Goal: Task Accomplishment & Management: Manage account settings

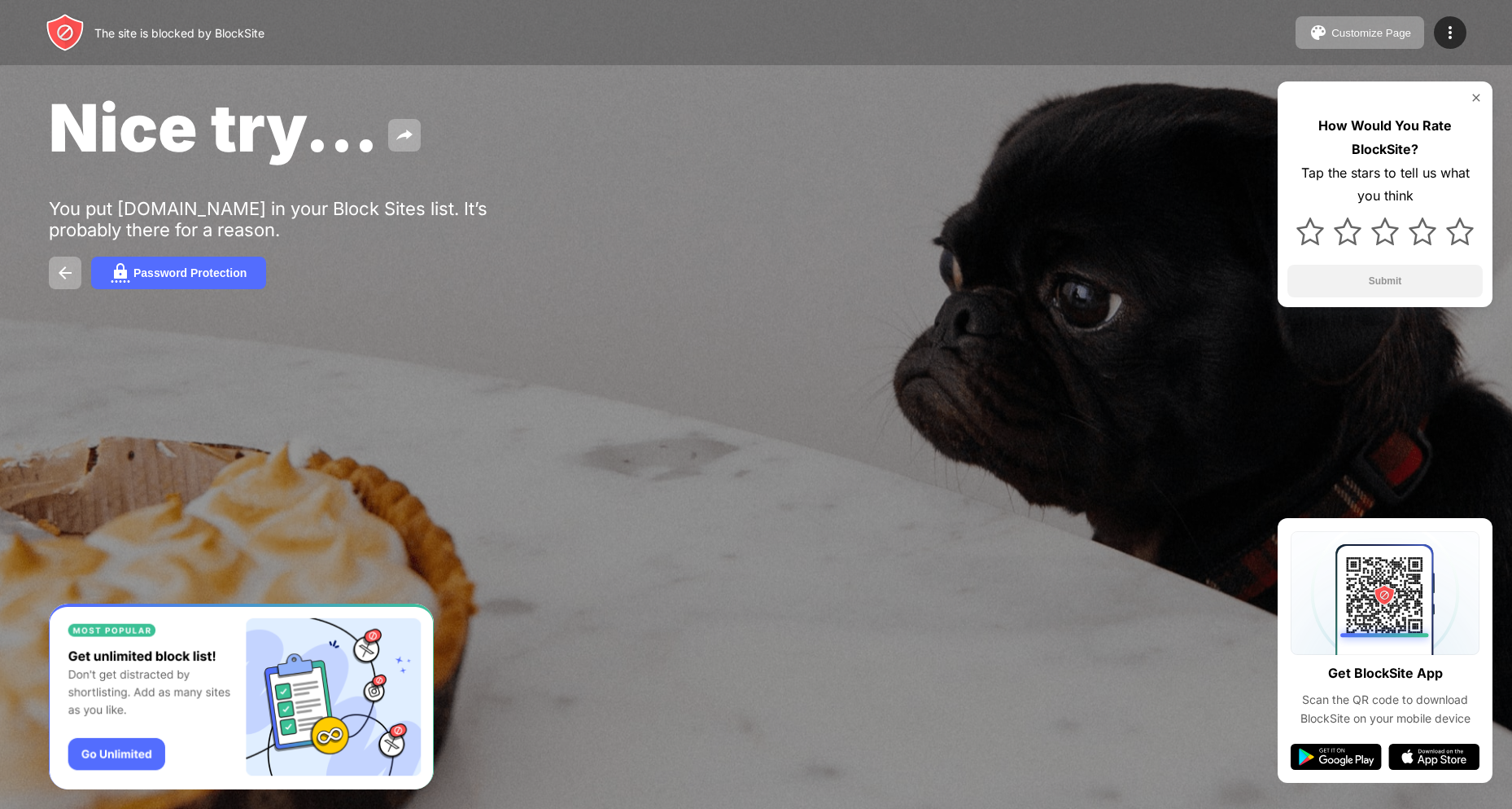
click at [1478, 101] on img at bounding box center [1476, 98] width 13 height 13
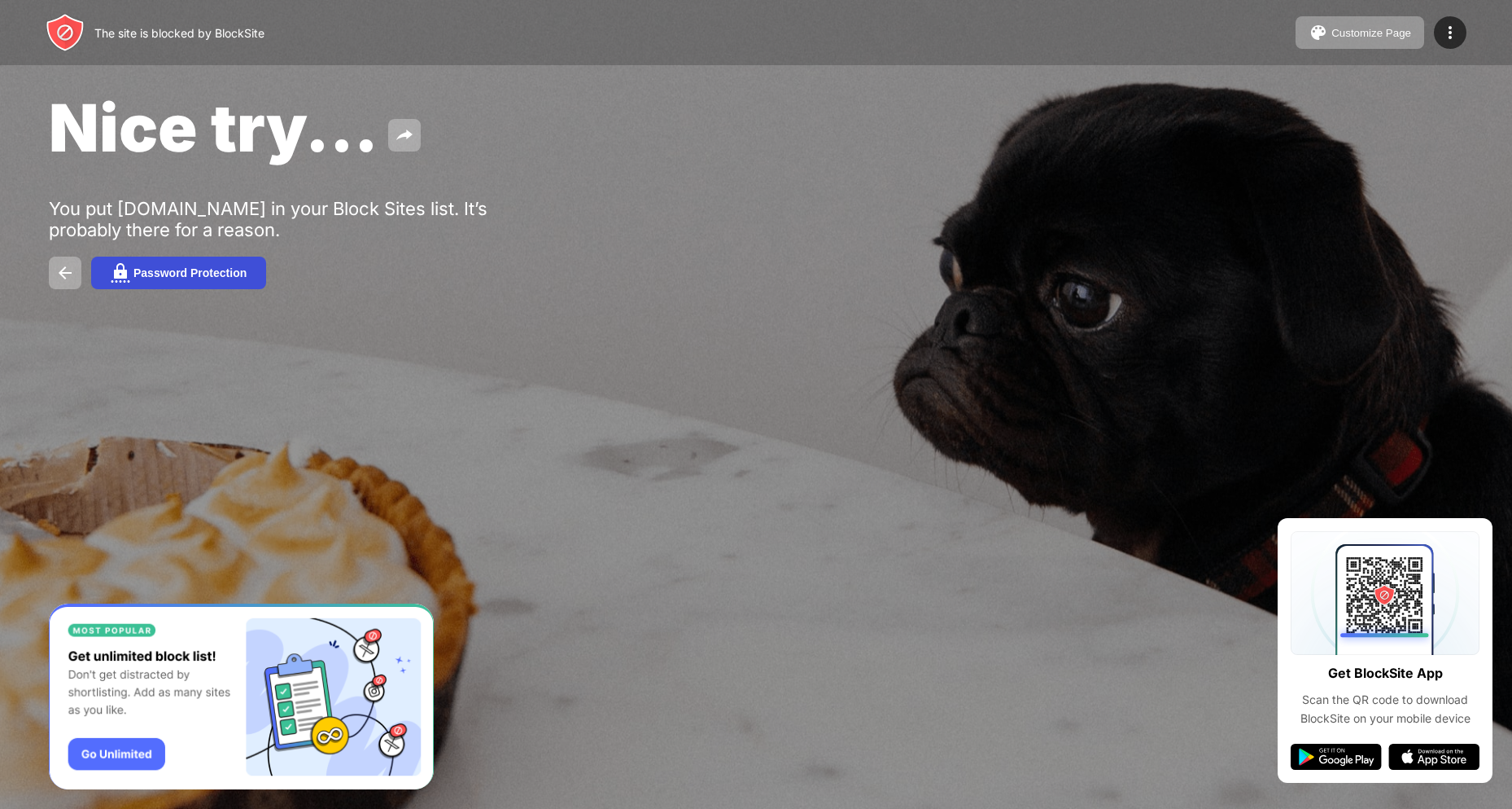
click at [159, 274] on div "Password Protection" at bounding box center [189, 273] width 113 height 13
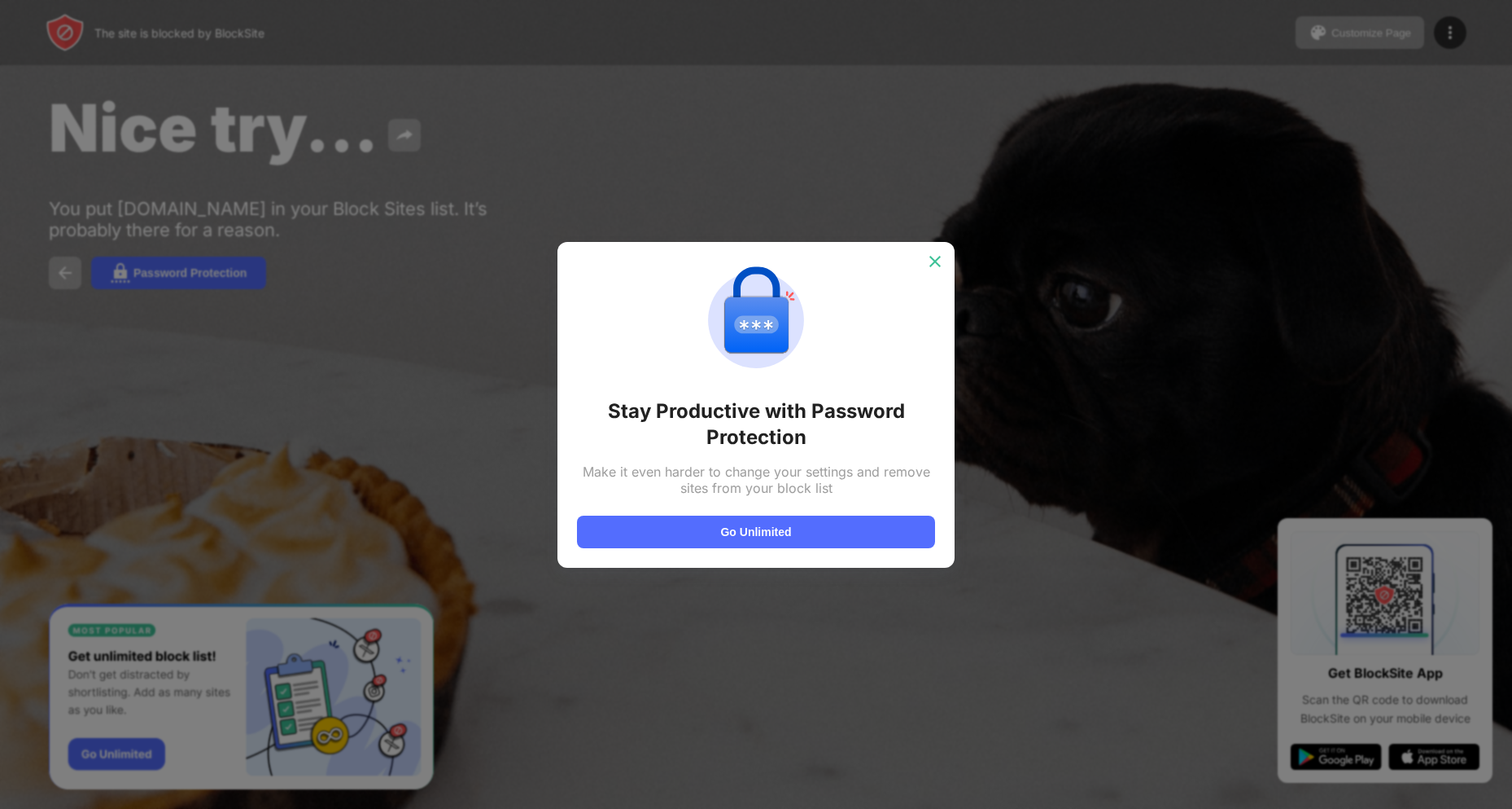
click at [932, 261] on img at bounding box center [934, 261] width 16 height 16
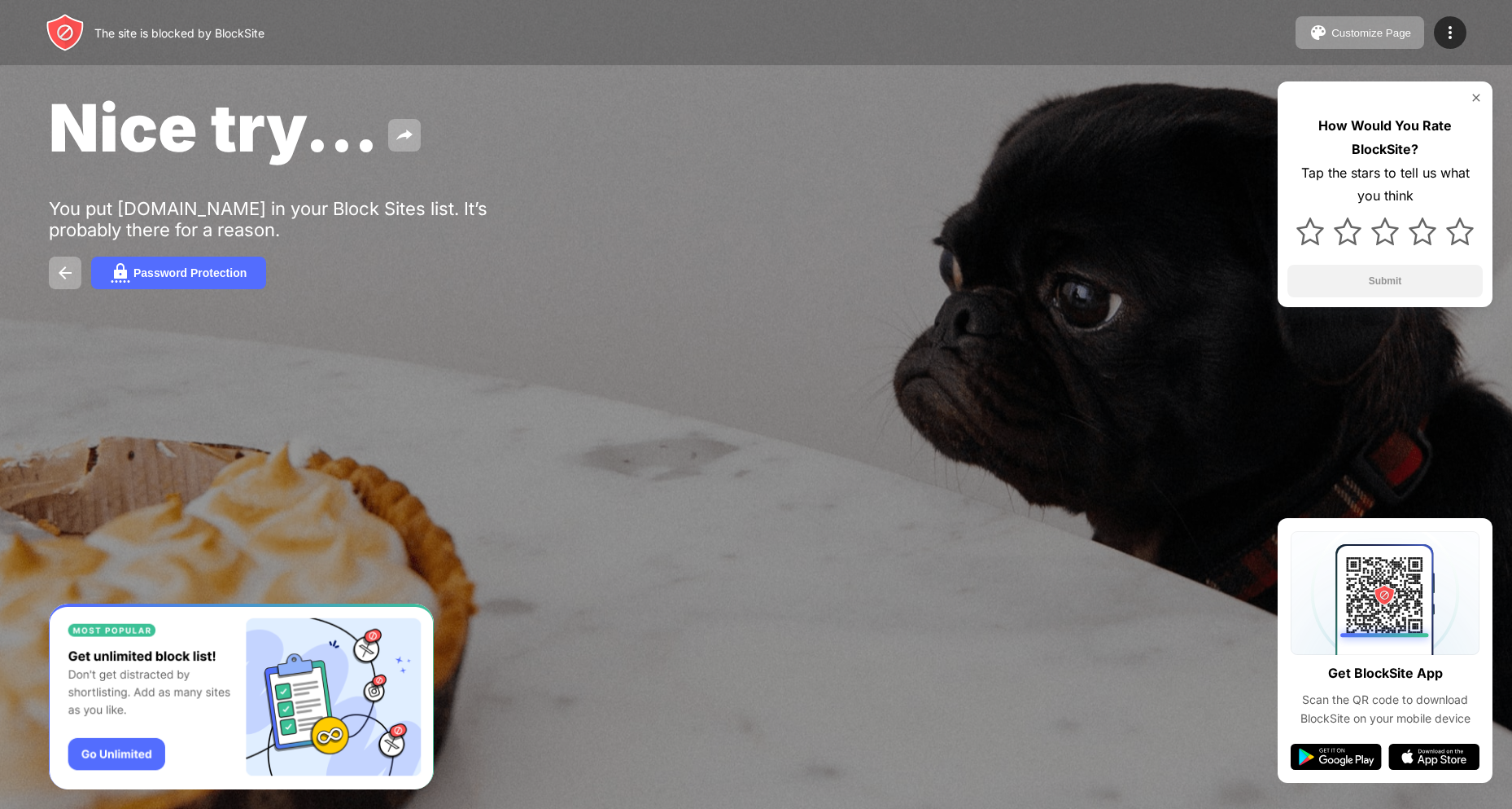
click at [1476, 100] on img at bounding box center [1476, 98] width 13 height 13
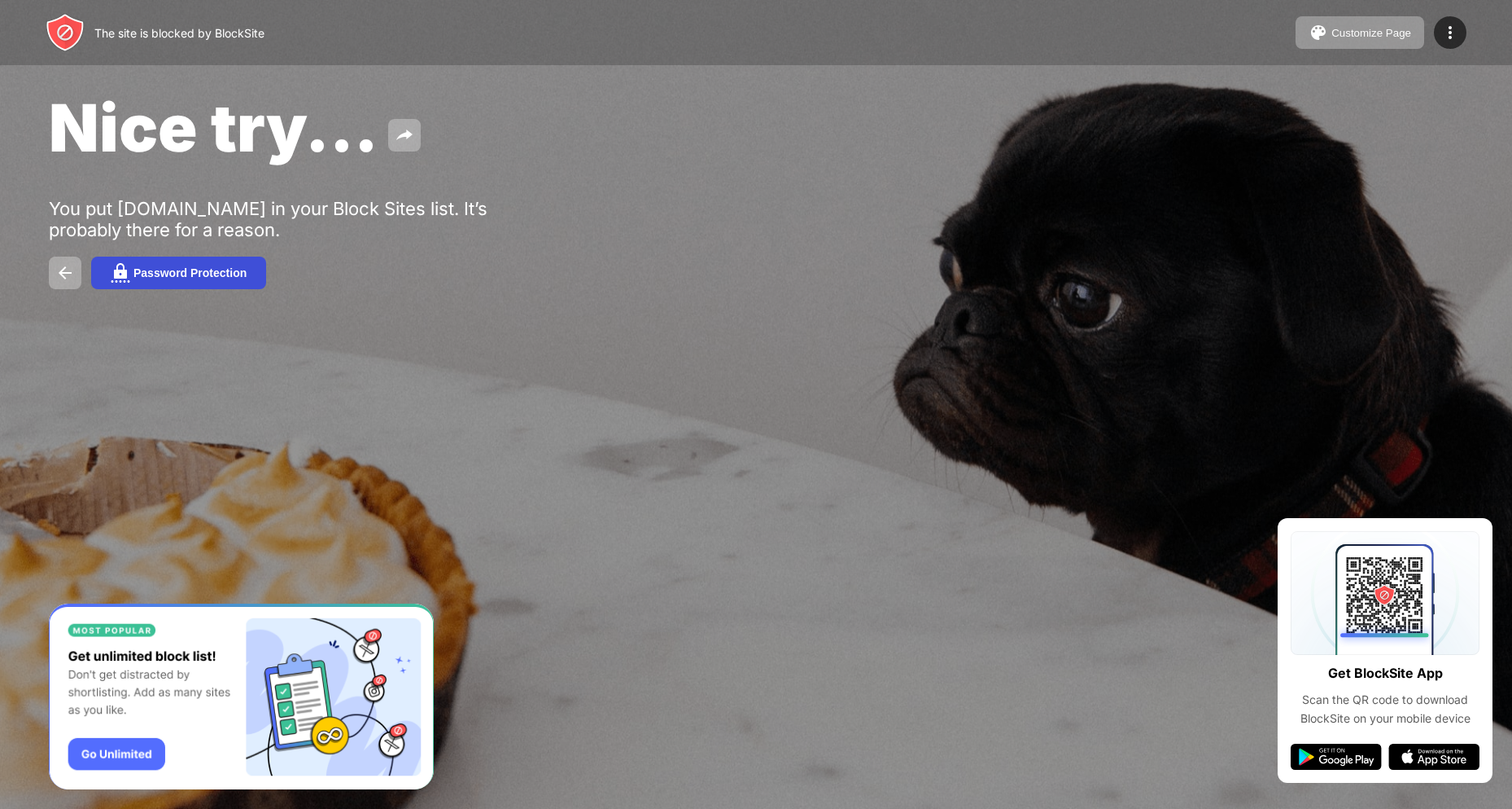
click at [165, 266] on div "Password Protection" at bounding box center [189, 273] width 113 height 13
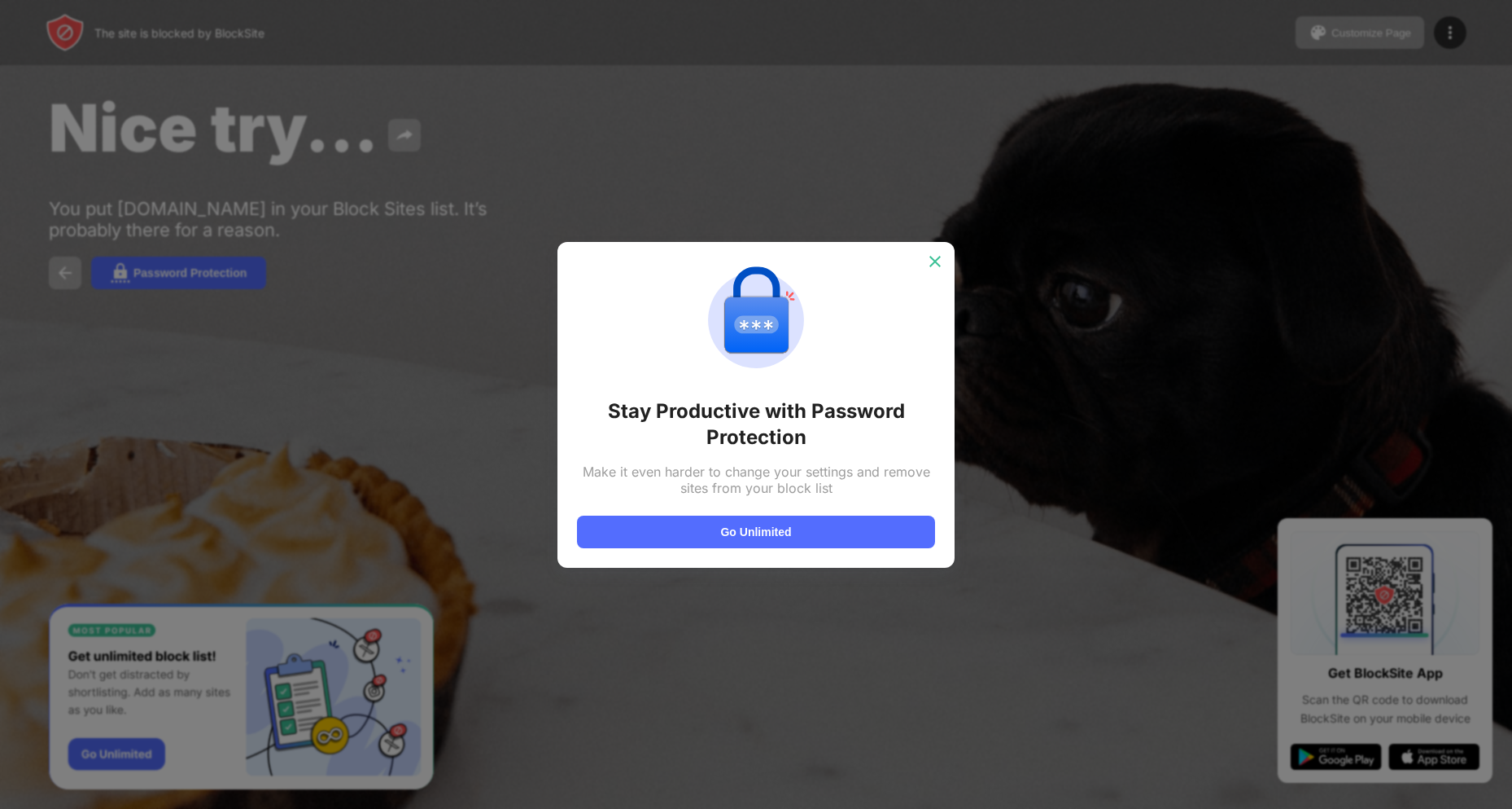
click at [931, 258] on img at bounding box center [934, 261] width 16 height 16
